Goal: Book appointment/travel/reservation

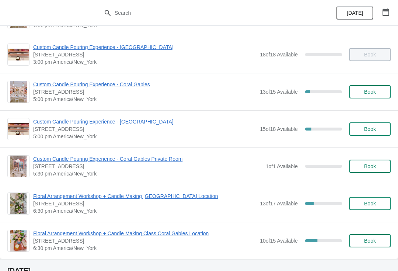
scroll to position [291, 0]
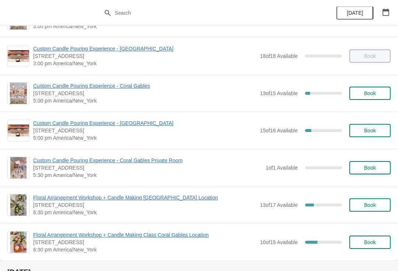
click at [101, 85] on span "Custom Candle Pouring Experience - Coral Gables" at bounding box center [144, 85] width 223 height 7
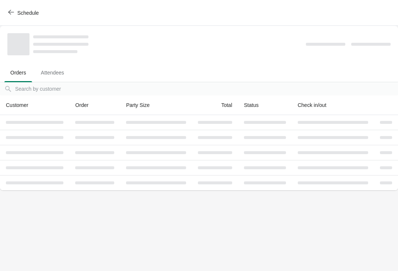
scroll to position [0, 0]
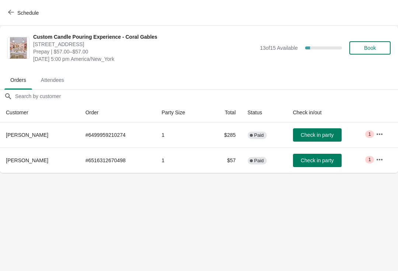
click at [24, 24] on div "Schedule" at bounding box center [199, 13] width 398 height 26
click at [13, 10] on icon "button" at bounding box center [11, 12] width 6 height 6
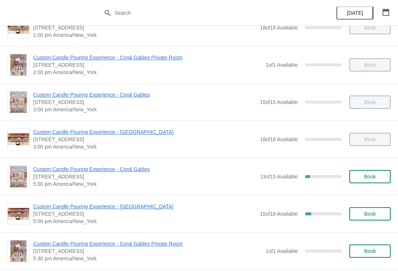
scroll to position [210, 0]
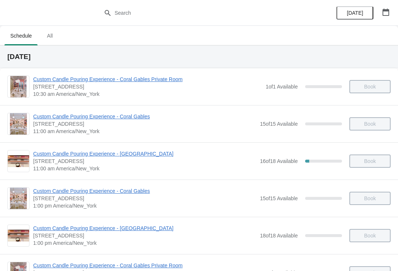
click at [386, 11] on icon "button" at bounding box center [385, 11] width 7 height 7
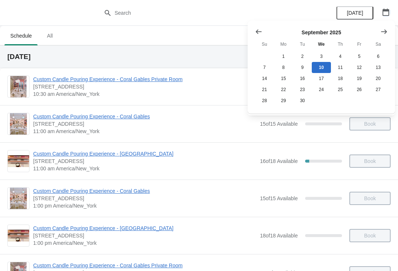
click at [391, 11] on button "button" at bounding box center [385, 12] width 13 height 13
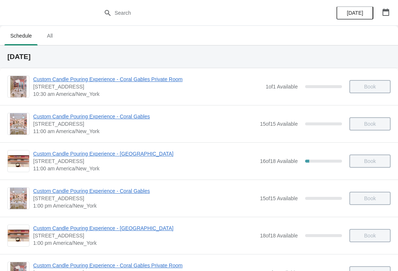
click at [391, 14] on button "button" at bounding box center [385, 12] width 13 height 13
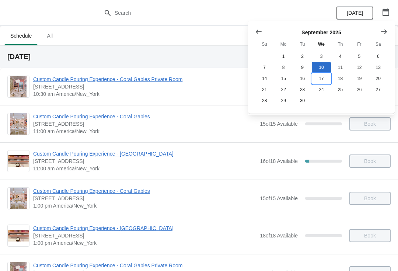
click at [315, 75] on button "17" at bounding box center [321, 78] width 19 height 11
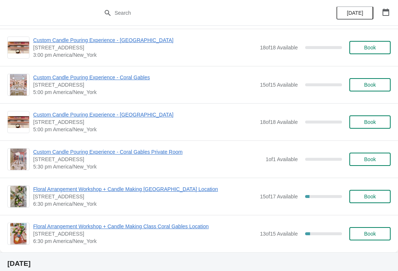
scroll to position [300, 0]
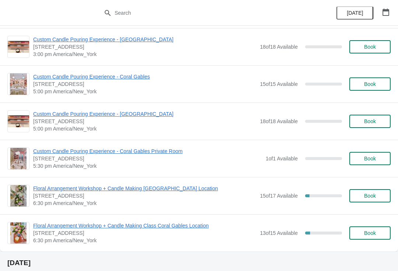
click at [193, 222] on span "Floral Arrangement Workshop + Candle Making Class Coral Gables Location" at bounding box center [144, 225] width 223 height 7
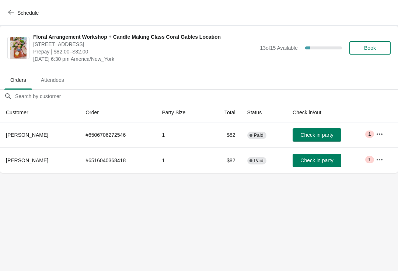
click at [11, 13] on icon "button" at bounding box center [11, 12] width 6 height 6
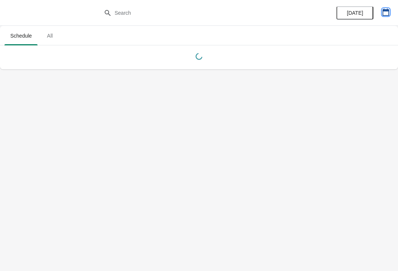
click at [383, 7] on button "button" at bounding box center [385, 12] width 13 height 13
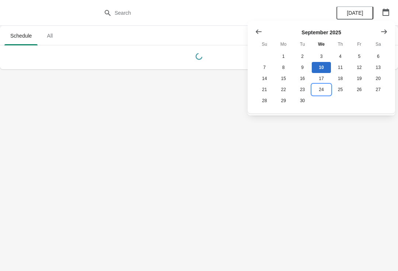
click at [323, 95] on button "24" at bounding box center [321, 89] width 19 height 11
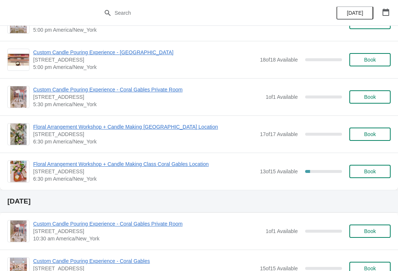
scroll to position [362, 0]
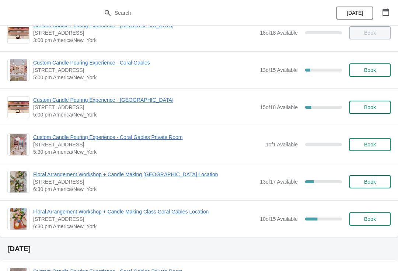
scroll to position [325, 0]
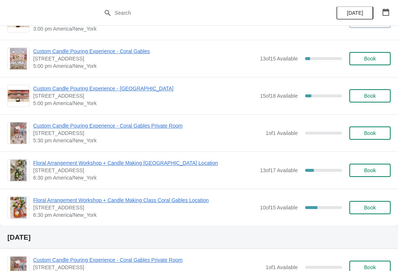
click at [195, 200] on span "Floral Arrangement Workshop + Candle Making Class Coral Gables Location" at bounding box center [144, 199] width 223 height 7
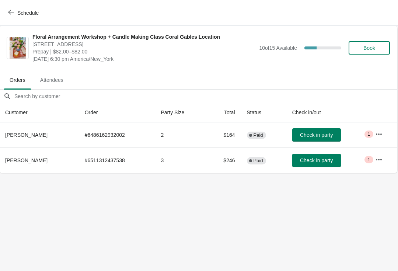
scroll to position [0, 0]
click at [18, 13] on span "Schedule" at bounding box center [27, 13] width 21 height 6
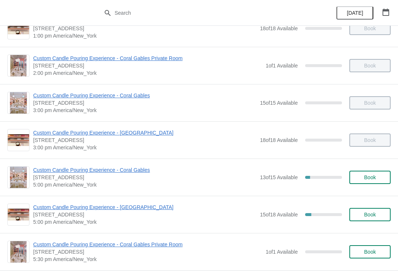
scroll to position [207, 0]
click at [113, 169] on span "Custom Candle Pouring Experience - Coral Gables" at bounding box center [144, 169] width 223 height 7
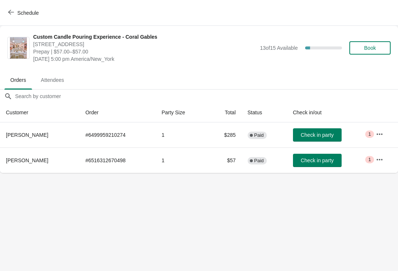
scroll to position [0, 0]
click at [374, 162] on button "button" at bounding box center [379, 159] width 13 height 13
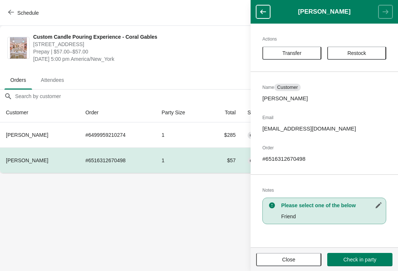
click at [292, 258] on span "Close" at bounding box center [288, 259] width 13 height 6
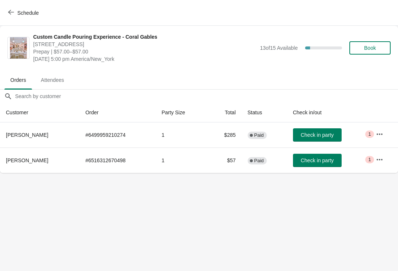
click at [375, 161] on button "button" at bounding box center [379, 159] width 13 height 13
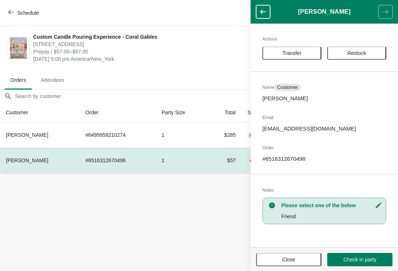
click at [284, 263] on button "Close" at bounding box center [288, 259] width 65 height 13
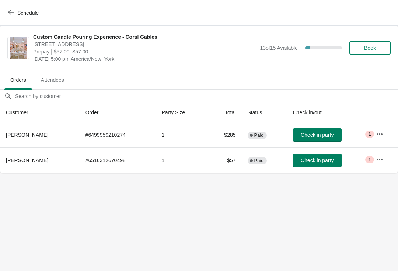
click at [379, 156] on icon "button" at bounding box center [379, 159] width 7 height 7
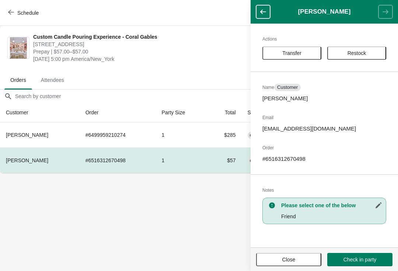
click at [288, 258] on span "Close" at bounding box center [288, 259] width 13 height 6
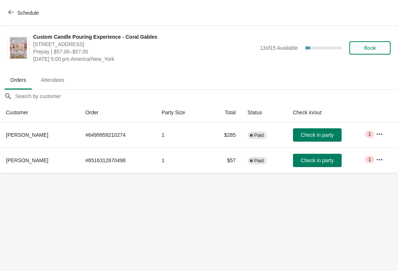
click at [380, 159] on icon "button" at bounding box center [379, 158] width 6 height 1
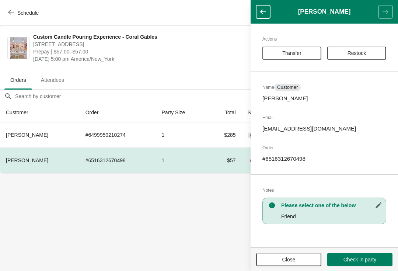
click at [287, 253] on button "Close" at bounding box center [288, 259] width 65 height 13
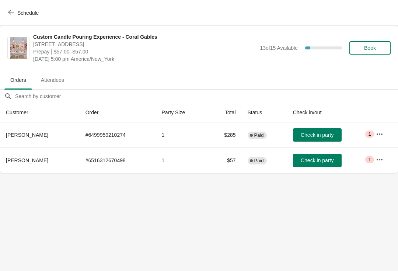
click at [375, 133] on button "button" at bounding box center [379, 133] width 13 height 13
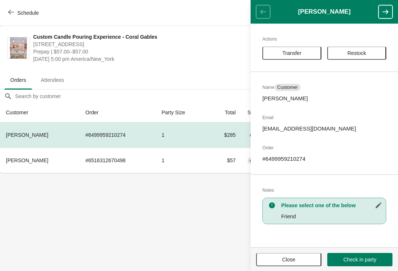
click at [296, 55] on span "Transfer" at bounding box center [291, 53] width 19 height 6
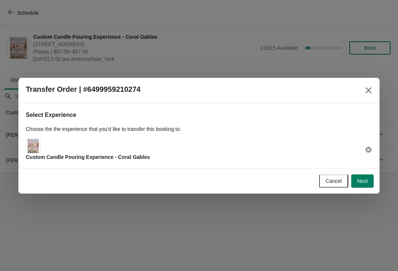
click at [367, 184] on button "Next" at bounding box center [362, 180] width 22 height 13
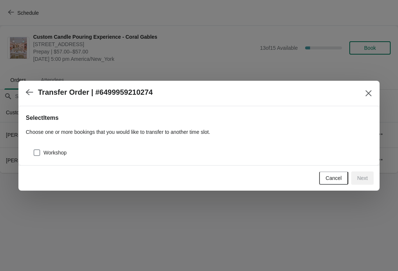
click at [60, 149] on span "Workshop" at bounding box center [54, 152] width 23 height 7
click at [34, 149] on input "Workshop" at bounding box center [34, 149] width 0 height 0
checkbox input "true"
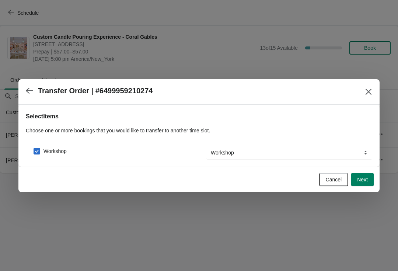
click at [362, 179] on span "Next" at bounding box center [362, 179] width 11 height 6
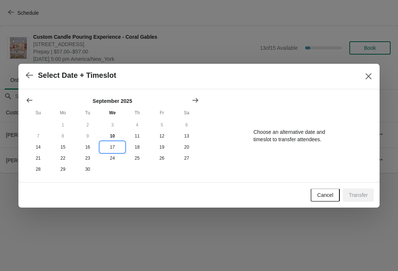
click at [111, 147] on button "17" at bounding box center [112, 146] width 25 height 11
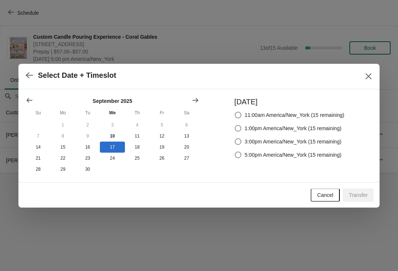
click at [259, 158] on label "5:00pm America/New_York (15 remaining)" at bounding box center [287, 154] width 107 height 10
click at [235, 152] on input "5:00pm America/New_York (15 remaining)" at bounding box center [235, 151] width 0 height 0
radio input "true"
click at [363, 198] on span "Transfer" at bounding box center [357, 195] width 19 height 6
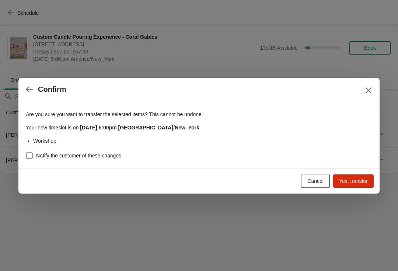
click at [101, 156] on span "Notify the customer of these changes" at bounding box center [78, 155] width 85 height 7
click at [27, 152] on input "Notify the customer of these changes" at bounding box center [26, 152] width 0 height 0
checkbox input "true"
click at [358, 187] on button "Yes, transfer" at bounding box center [353, 180] width 41 height 13
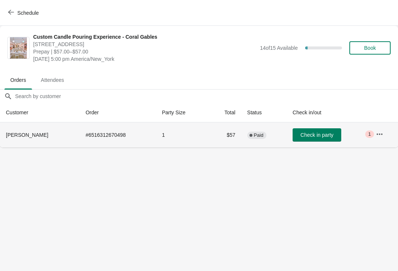
click at [378, 144] on td "Critical 1" at bounding box center [384, 134] width 28 height 25
click at [383, 133] on button "button" at bounding box center [379, 133] width 13 height 13
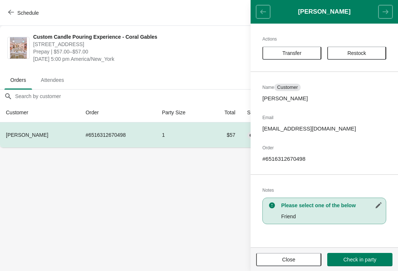
click at [298, 53] on span "Transfer" at bounding box center [291, 53] width 19 height 6
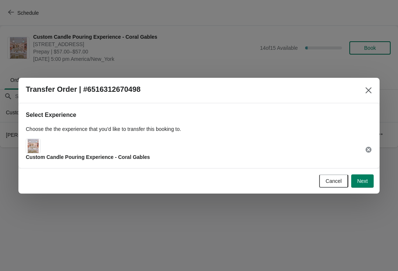
click at [363, 187] on button "Next" at bounding box center [362, 180] width 22 height 13
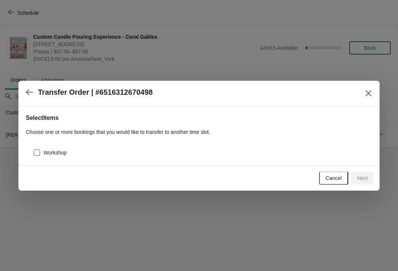
click at [36, 154] on span at bounding box center [37, 152] width 7 height 7
click at [34, 149] on input "Workshop" at bounding box center [34, 149] width 0 height 0
checkbox input "true"
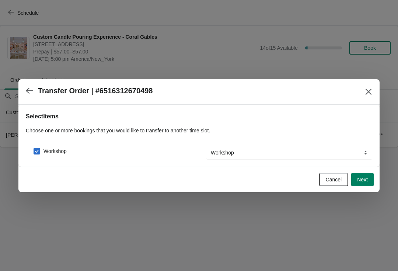
click at [362, 180] on span "Next" at bounding box center [362, 179] width 11 height 6
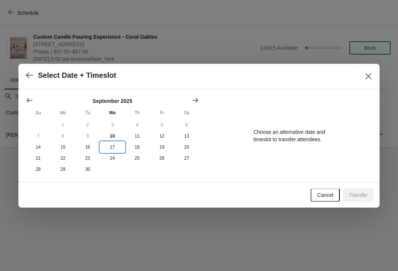
click at [110, 145] on button "17" at bounding box center [112, 146] width 25 height 11
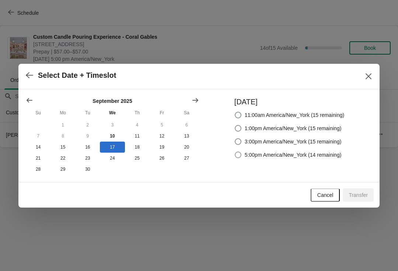
click at [265, 154] on span "5:00pm America/New_York (14 remaining)" at bounding box center [292, 154] width 97 height 7
click at [235, 152] on input "5:00pm America/New_York (14 remaining)" at bounding box center [235, 151] width 0 height 0
radio input "true"
click at [361, 201] on button "Transfer" at bounding box center [357, 194] width 31 height 13
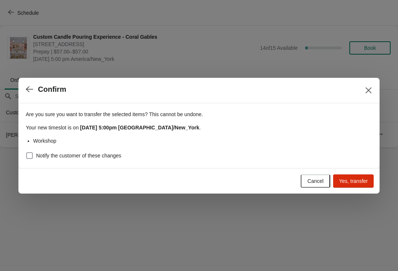
click at [93, 157] on span "Notify the customer of these changes" at bounding box center [78, 155] width 85 height 7
click at [27, 152] on input "Notify the customer of these changes" at bounding box center [26, 152] width 0 height 0
click at [365, 180] on span "Yes, transfer" at bounding box center [353, 181] width 29 height 6
click at [38, 153] on span "Notify the customer of these changes" at bounding box center [78, 155] width 85 height 7
click at [27, 152] on input "Notify the customer of these changes" at bounding box center [26, 152] width 0 height 0
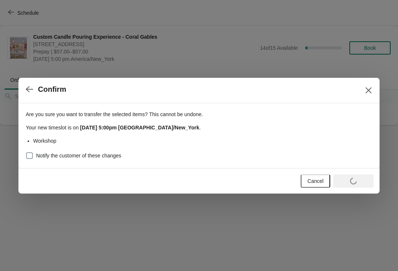
checkbox input "false"
